Goal: Transaction & Acquisition: Purchase product/service

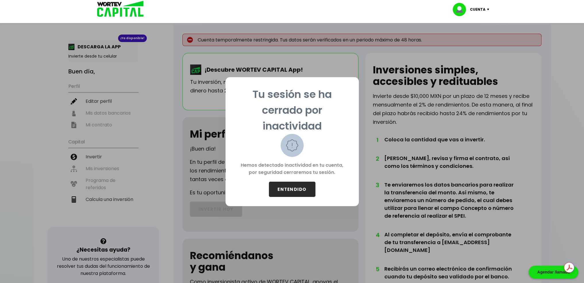
click at [303, 195] on button "ENTENDIDO" at bounding box center [292, 188] width 47 height 15
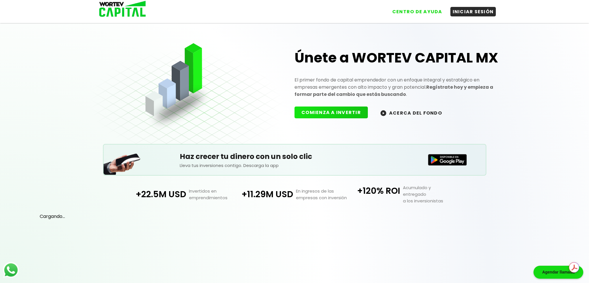
click at [301, 187] on p "En ingresos de las empresas con inversión" at bounding box center [320, 193] width 55 height 13
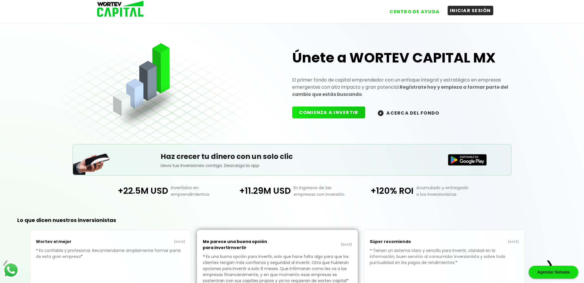
click at [468, 8] on button "INICIAR SESIÓN" at bounding box center [471, 10] width 46 height 9
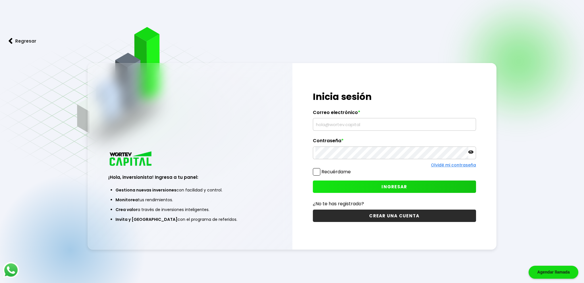
click at [370, 120] on input "text" at bounding box center [395, 124] width 158 height 12
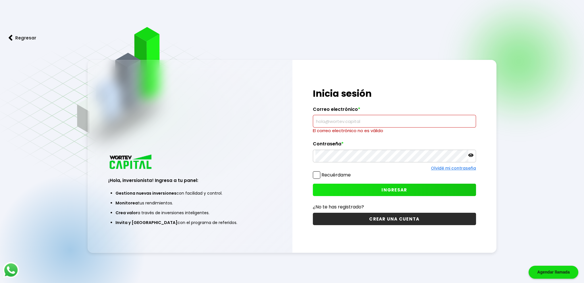
type input "[PERSON_NAME][EMAIL_ADDRESS][PERSON_NAME][DOMAIN_NAME]"
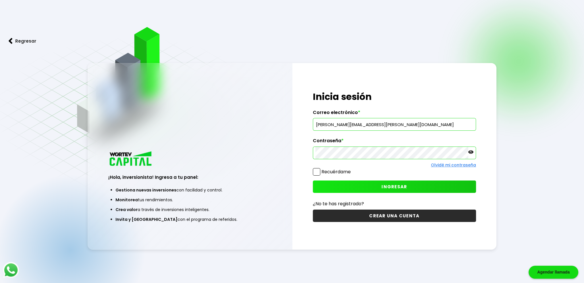
click at [341, 170] on label "Recuérdame" at bounding box center [336, 171] width 29 height 7
click at [352, 169] on input "Recuérdame" at bounding box center [352, 169] width 0 height 0
click at [353, 192] on div "¡Hola, inversionista! Ingresa tus credenciales para iniciar sesión Inicia sesió…" at bounding box center [395, 156] width 204 height 186
click at [349, 185] on button "INGRESAR" at bounding box center [394, 186] width 163 height 12
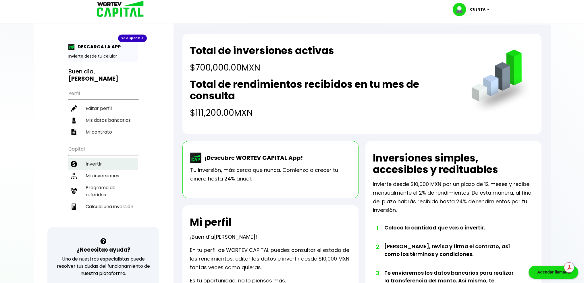
click at [113, 158] on li "Invertir" at bounding box center [103, 164] width 70 height 12
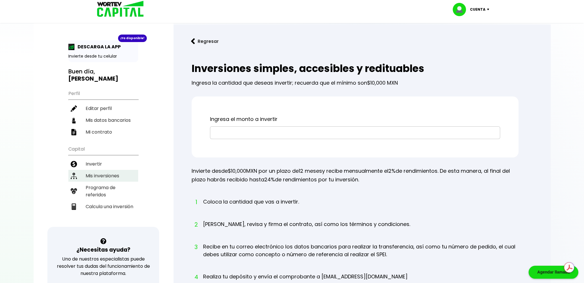
click at [110, 170] on li "Mis inversiones" at bounding box center [103, 176] width 70 height 12
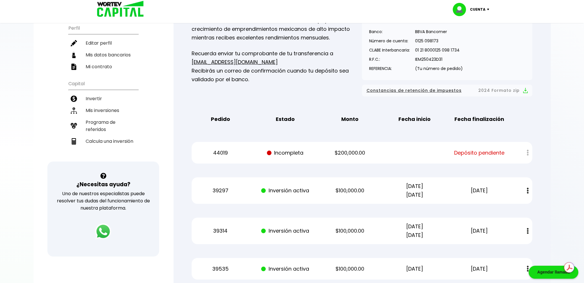
scroll to position [115, 0]
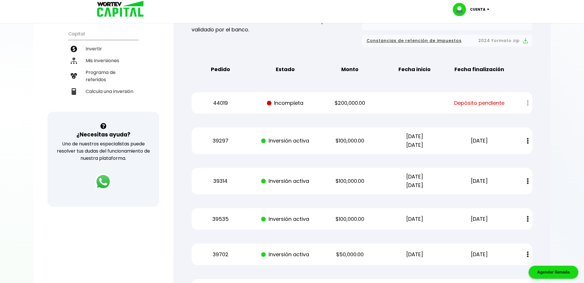
drag, startPoint x: 521, startPoint y: 106, endPoint x: 527, endPoint y: 104, distance: 6.3
click at [522, 106] on div at bounding box center [523, 103] width 17 height 12
click at [531, 103] on div at bounding box center [523, 103] width 17 height 12
click at [529, 103] on div at bounding box center [523, 103] width 17 height 12
click at [528, 103] on div at bounding box center [523, 103] width 17 height 12
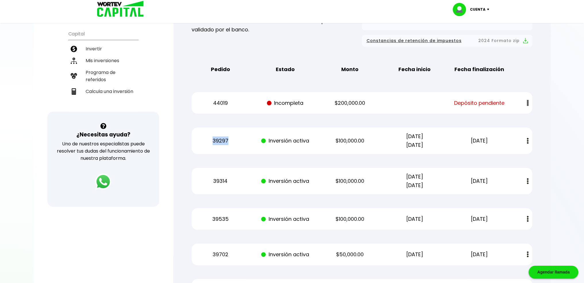
click at [527, 103] on div at bounding box center [523, 103] width 17 height 12
click at [526, 103] on div at bounding box center [523, 103] width 17 height 12
click at [525, 103] on div at bounding box center [523, 103] width 17 height 12
click at [494, 102] on span "Depósito pendiente" at bounding box center [479, 103] width 50 height 9
click at [481, 103] on span "Depósito pendiente" at bounding box center [479, 103] width 50 height 9
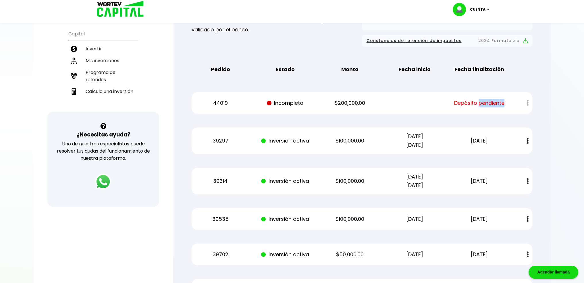
click at [481, 103] on span "Depósito pendiente" at bounding box center [479, 103] width 50 height 9
click at [364, 105] on p "$200,000.00" at bounding box center [350, 103] width 55 height 9
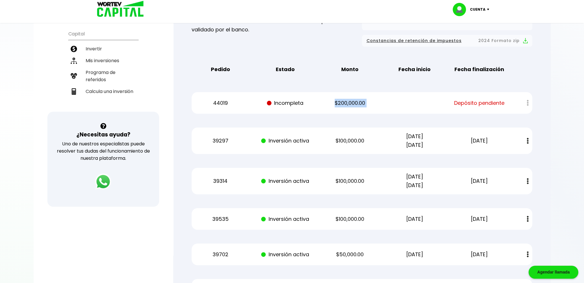
click at [364, 105] on p "$200,000.00" at bounding box center [350, 103] width 55 height 9
click at [224, 102] on p "44019" at bounding box center [220, 103] width 55 height 9
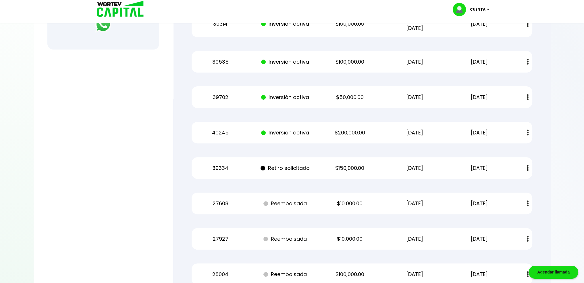
scroll to position [372, 0]
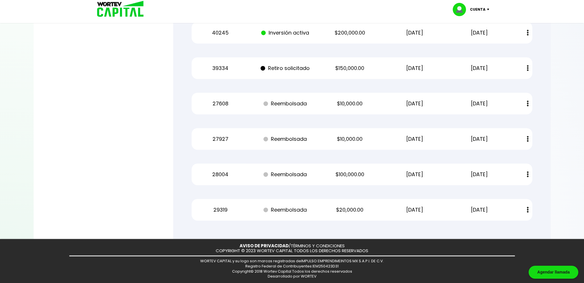
click at [283, 68] on p "Retiro solicitado" at bounding box center [285, 68] width 55 height 9
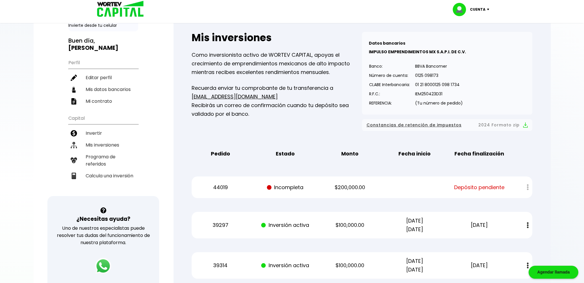
scroll to position [29, 0]
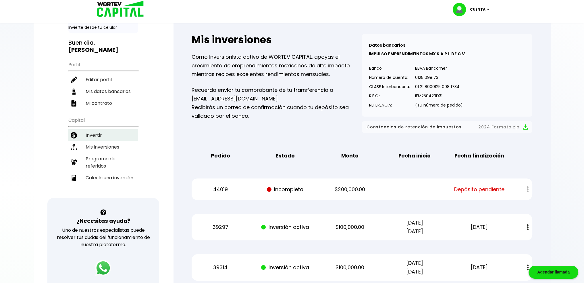
click at [107, 129] on li "Invertir" at bounding box center [103, 135] width 70 height 12
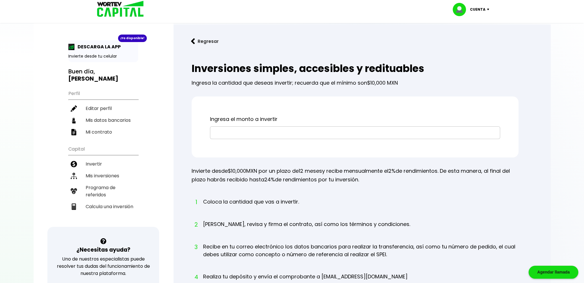
click at [271, 132] on input "text" at bounding box center [355, 132] width 285 height 12
type input "$100,000"
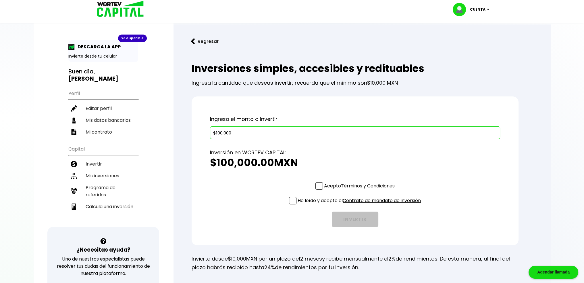
click at [321, 181] on div "Inversión en WORTEV CAPITAL: $100,000.00 MXN" at bounding box center [355, 160] width 290 height 43
drag, startPoint x: 319, startPoint y: 184, endPoint x: 316, endPoint y: 185, distance: 3.1
click at [319, 184] on span at bounding box center [319, 185] width 7 height 7
click at [361, 190] on input "Acepto Términos y Condiciones" at bounding box center [361, 190] width 0 height 0
click at [293, 199] on span at bounding box center [292, 200] width 7 height 7
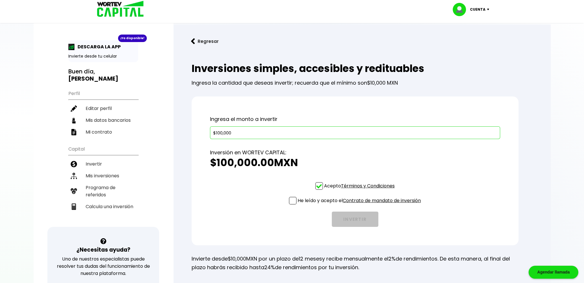
click at [361, 205] on input "He leído y acepto el Contrato de mandato de inversión" at bounding box center [361, 205] width 0 height 0
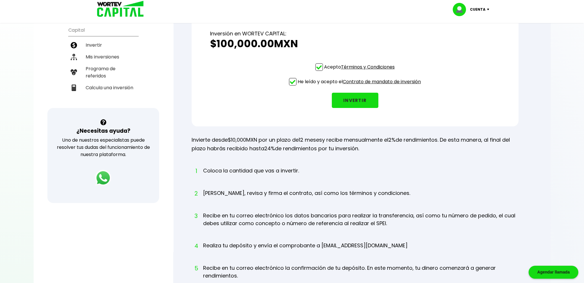
scroll to position [57, 0]
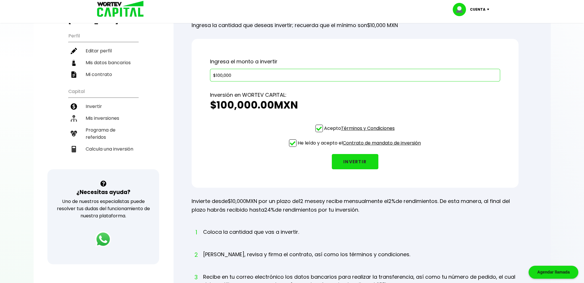
click at [344, 158] on button "INVERTIR" at bounding box center [355, 161] width 47 height 15
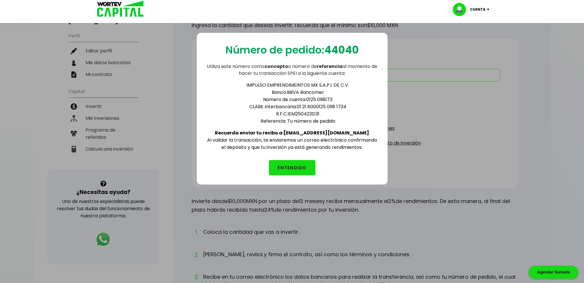
click at [294, 163] on button "ENTENDIDO" at bounding box center [292, 167] width 47 height 15
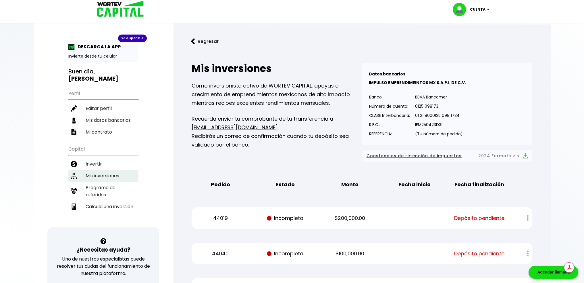
click at [110, 170] on li "Mis inversiones" at bounding box center [103, 176] width 70 height 12
click at [525, 217] on div at bounding box center [523, 218] width 17 height 12
click at [528, 217] on div at bounding box center [523, 218] width 17 height 12
